Goal: Information Seeking & Learning: Learn about a topic

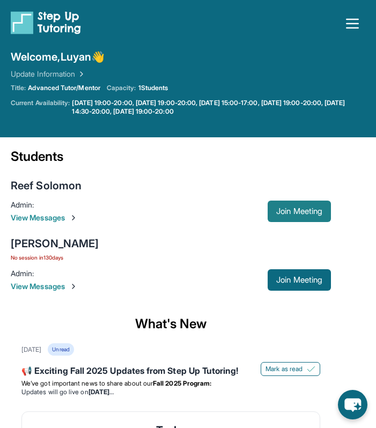
click at [294, 211] on span "Join Meeting" at bounding box center [299, 211] width 46 height 6
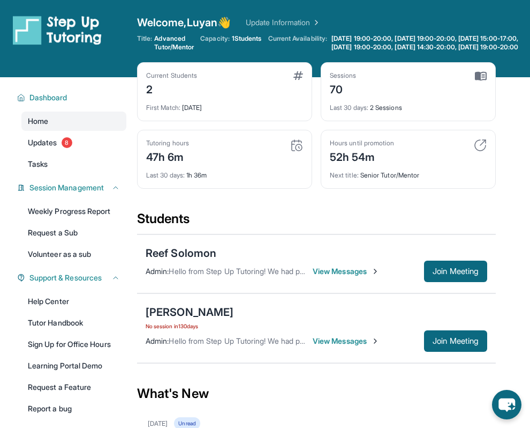
click at [292, 152] on img at bounding box center [296, 145] width 13 height 13
click at [294, 152] on img at bounding box center [296, 145] width 13 height 13
drag, startPoint x: 173, startPoint y: 147, endPoint x: 235, endPoint y: 160, distance: 63.5
click at [235, 160] on div "Tutoring hours 47h 6m Last 30 days : 1h 36m" at bounding box center [224, 159] width 175 height 59
drag, startPoint x: 226, startPoint y: 180, endPoint x: 155, endPoint y: 147, distance: 77.4
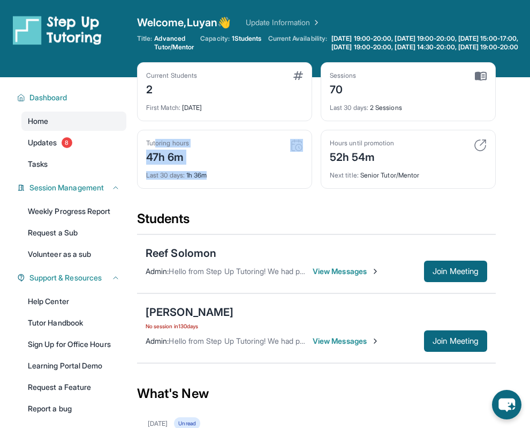
click at [155, 147] on div "Tutoring hours 47h 6m Last 30 days : 1h 36m" at bounding box center [224, 159] width 175 height 59
click at [261, 149] on div "Tutoring hours 47h 6m" at bounding box center [224, 152] width 157 height 26
click at [298, 149] on img at bounding box center [296, 145] width 13 height 13
click at [236, 111] on div "First Match : [DATE]" at bounding box center [224, 104] width 157 height 15
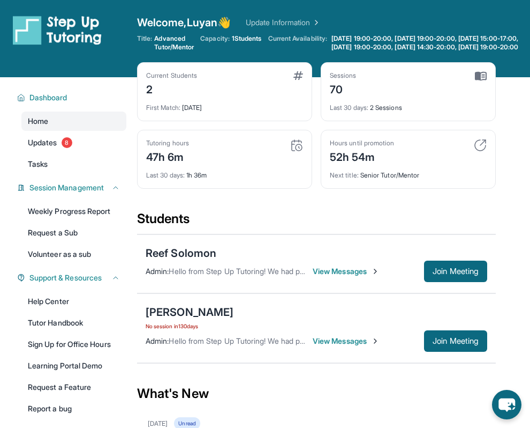
click at [236, 111] on div "First Match : [DATE]" at bounding box center [224, 104] width 157 height 15
click at [291, 146] on div "Tutoring hours 47h 6m Last 30 days : 1h 36m" at bounding box center [224, 159] width 175 height 59
click at [207, 179] on div "Last 30 days : 1h 36m" at bounding box center [224, 171] width 157 height 15
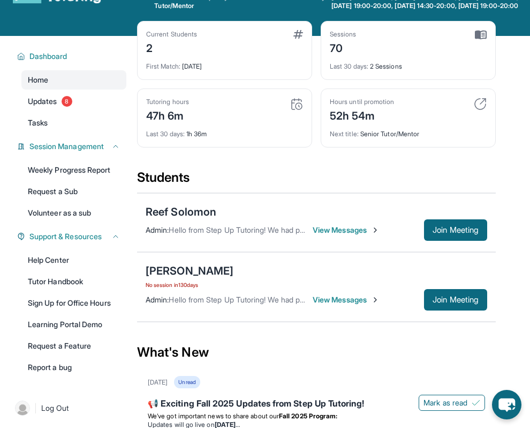
scroll to position [45, 0]
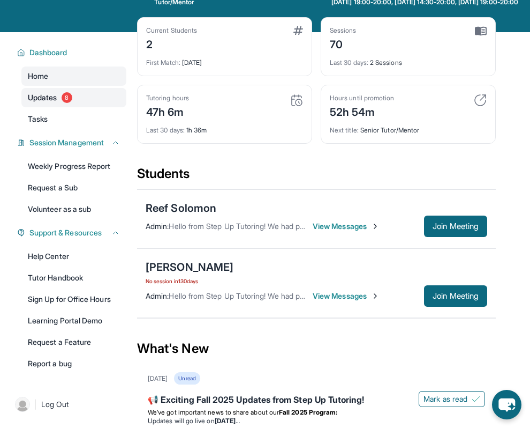
click at [27, 107] on link "Updates 8" at bounding box center [73, 97] width 105 height 19
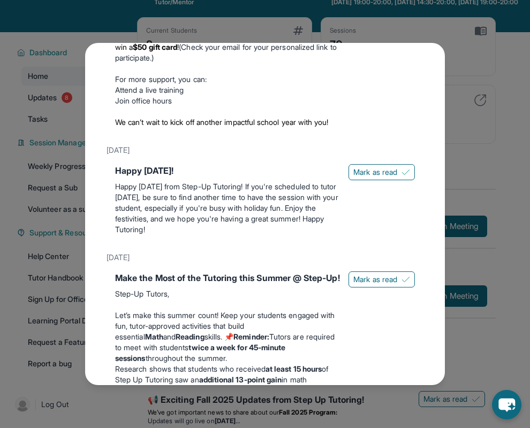
scroll to position [74, 0]
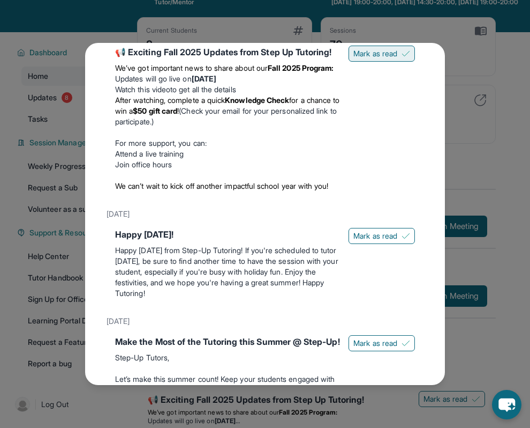
click at [375, 56] on img at bounding box center [406, 53] width 9 height 9
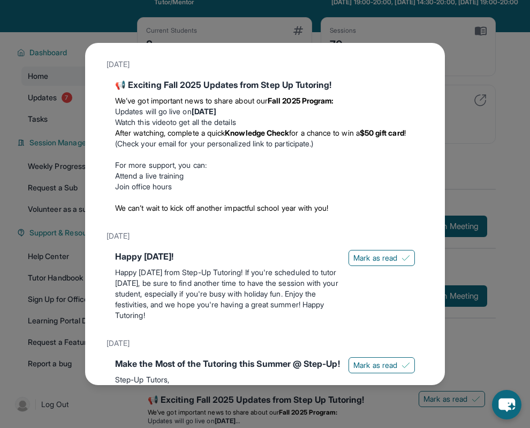
scroll to position [6, 0]
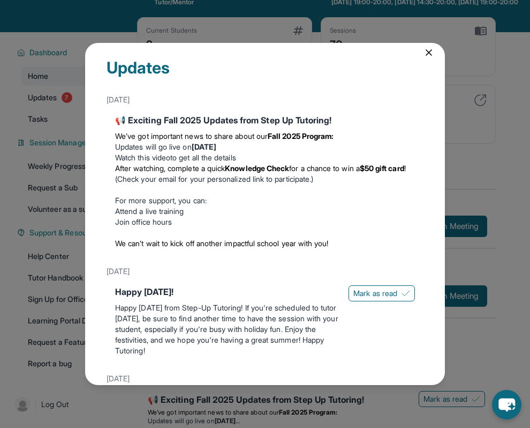
click at [375, 54] on icon at bounding box center [429, 52] width 11 height 11
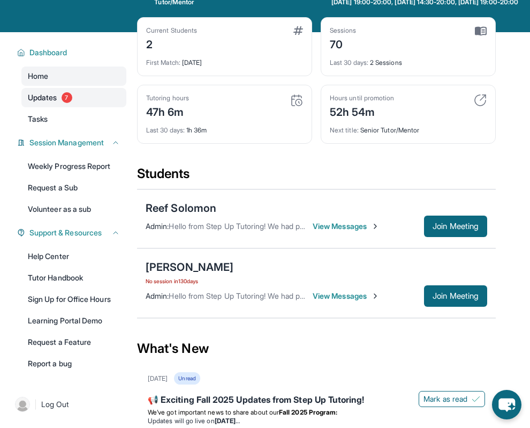
click at [74, 105] on link "Updates 7" at bounding box center [73, 97] width 105 height 19
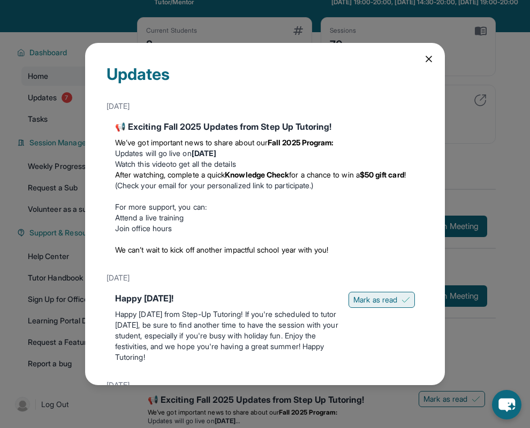
click at [375, 294] on button "Mark as read" at bounding box center [382, 299] width 66 height 16
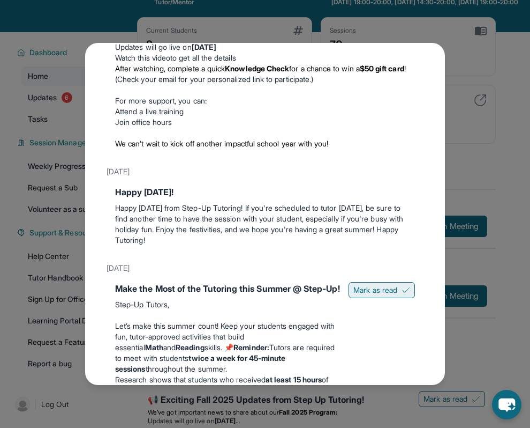
click at [375, 290] on span "Mark as read" at bounding box center [376, 289] width 44 height 11
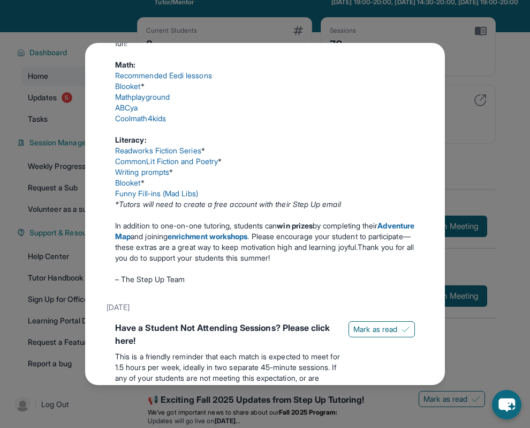
scroll to position [452, 0]
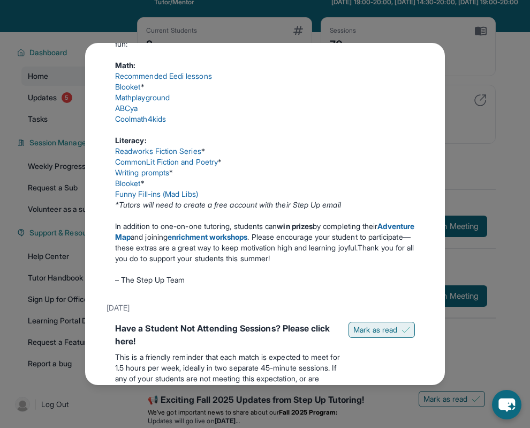
click at [375, 335] on span "Mark as read" at bounding box center [376, 329] width 44 height 11
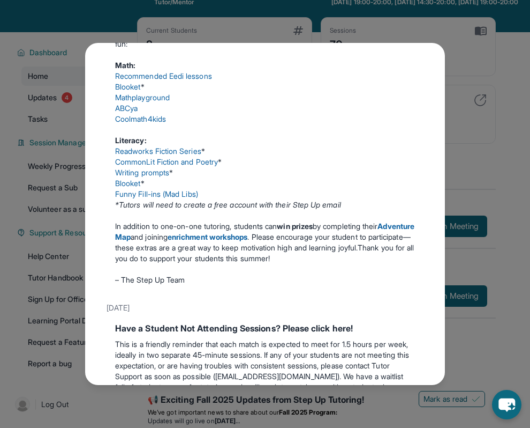
click at [195, 80] on link "Recommended Eedi lessons" at bounding box center [163, 75] width 97 height 9
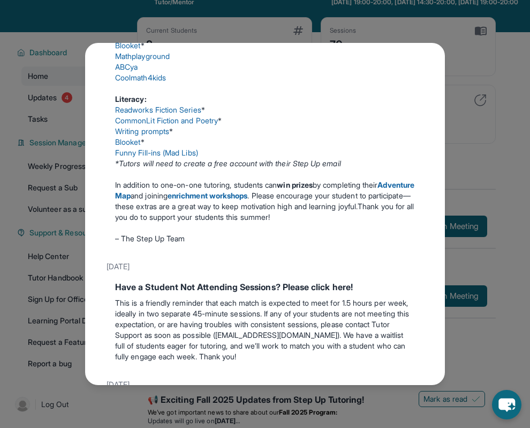
scroll to position [497, 0]
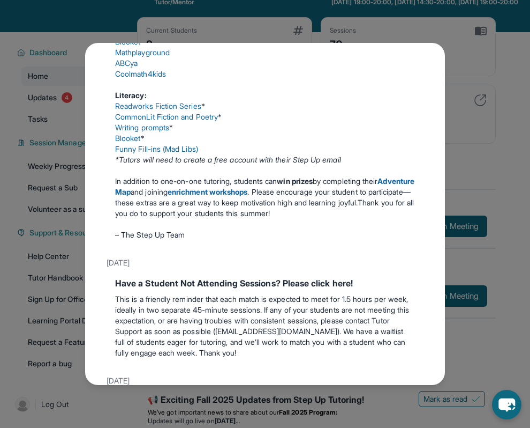
click at [183, 110] on link "Readworks Fiction Series" at bounding box center [158, 105] width 86 height 9
